Goal: Check status: Check status

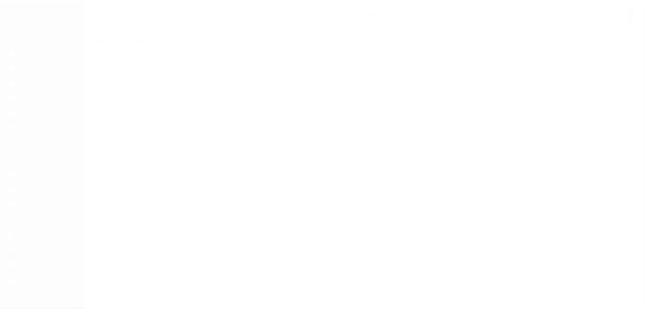
scroll to position [21, 0]
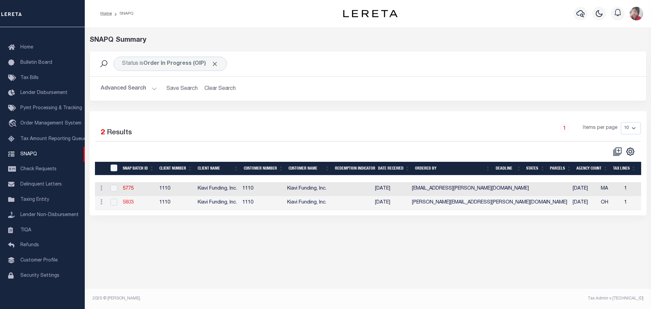
click at [128, 205] on link "5803" at bounding box center [128, 202] width 11 height 5
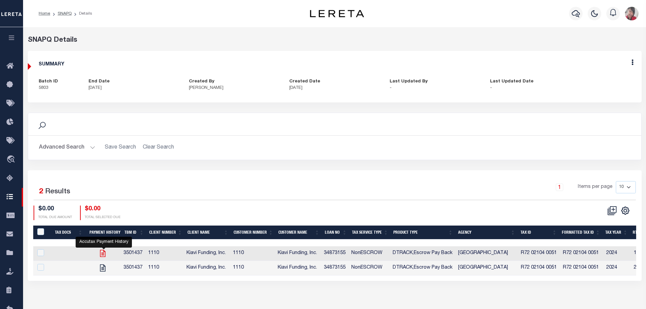
click at [103, 252] on icon "" at bounding box center [102, 253] width 9 height 9
checkbox input "true"
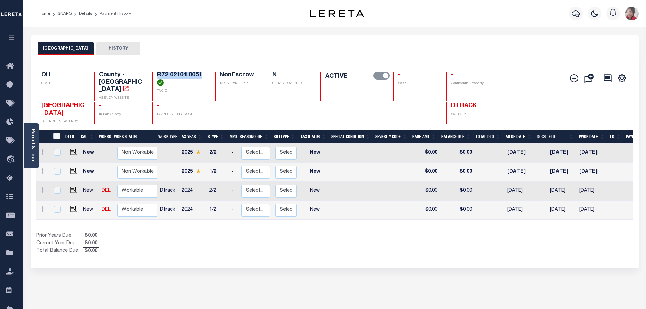
drag, startPoint x: 203, startPoint y: 75, endPoint x: 158, endPoint y: 71, distance: 45.0
click at [158, 71] on div "Selected 4 Results 1 Items per page 25 50 100 OH STATE County - OH AGENCY WEBSI…" at bounding box center [334, 95] width 607 height 59
copy h4 "R72 02104 0051"
click at [129, 85] on icon "" at bounding box center [125, 88] width 7 height 7
click at [30, 140] on link "Parcel & Loan" at bounding box center [32, 146] width 5 height 34
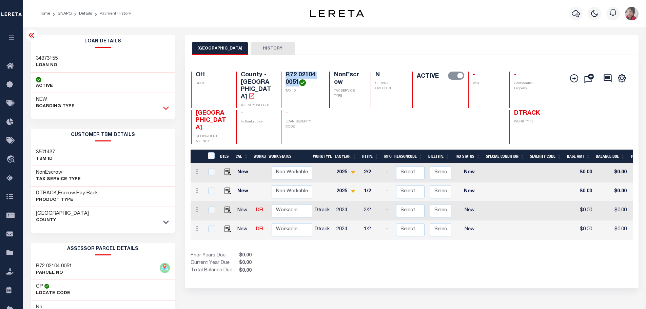
click at [164, 108] on icon at bounding box center [166, 108] width 6 height 3
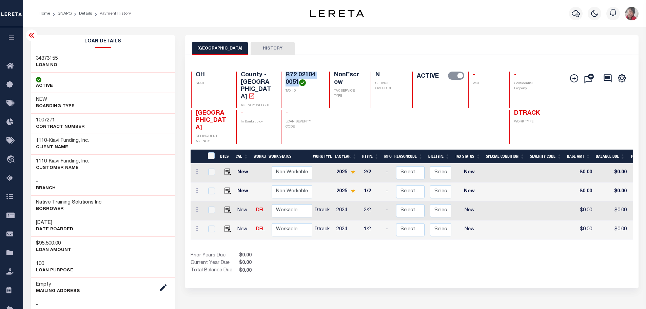
click at [12, 42] on button "button" at bounding box center [11, 38] width 23 height 23
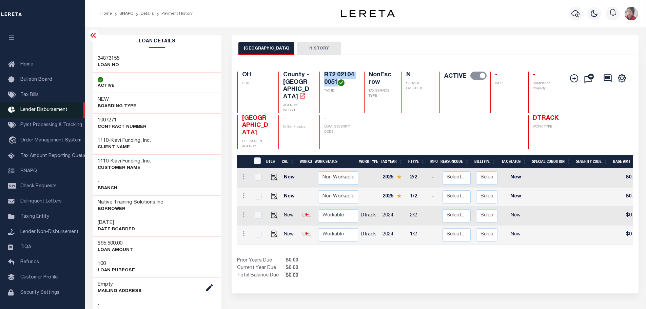
click at [42, 112] on span "Lender Disbursement" at bounding box center [43, 110] width 47 height 5
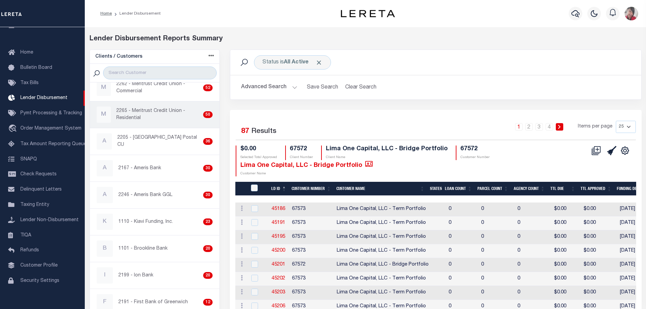
scroll to position [136, 0]
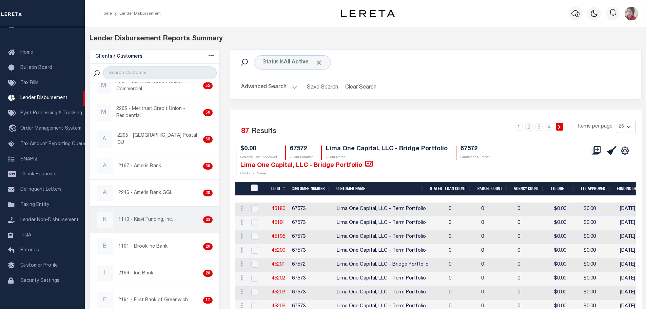
click at [147, 217] on p "1110 - Kiavi Funding, Inc." at bounding box center [145, 219] width 55 height 7
checkbox input "true"
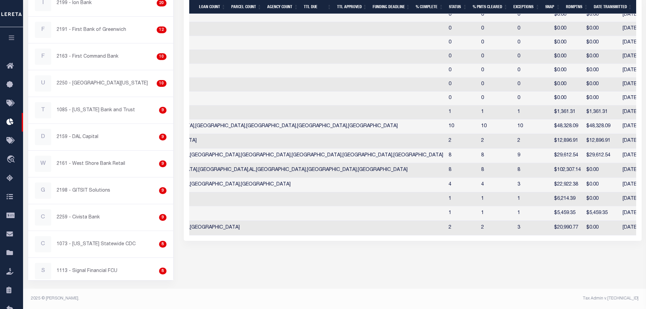
scroll to position [0, 159]
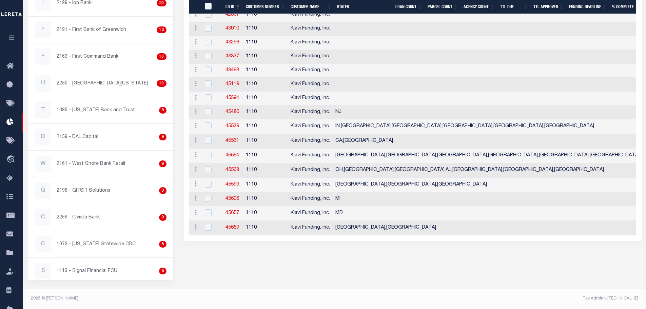
click at [10, 39] on icon "button" at bounding box center [12, 38] width 8 height 6
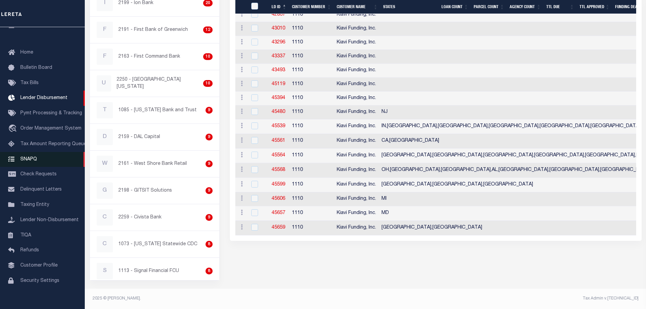
click at [29, 161] on span "SNAPQ" at bounding box center [28, 159] width 17 height 5
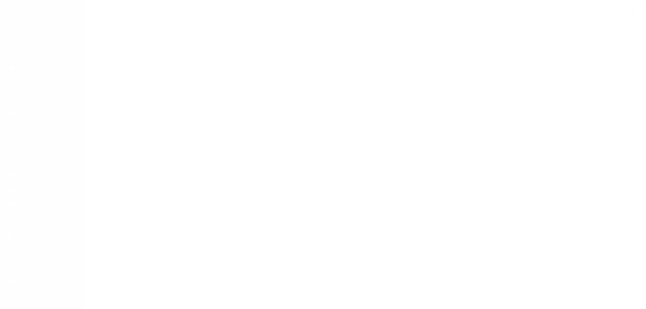
scroll to position [21, 0]
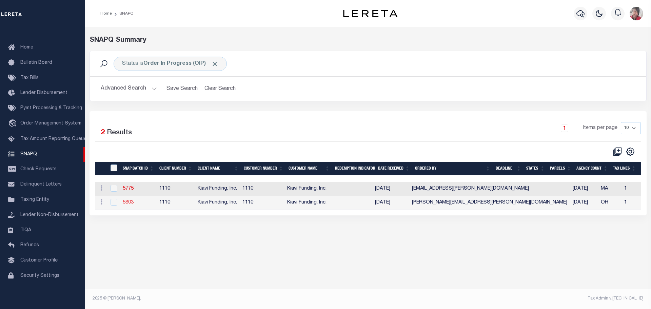
click at [125, 205] on link "5803" at bounding box center [128, 202] width 11 height 5
